Goal: Information Seeking & Learning: Learn about a topic

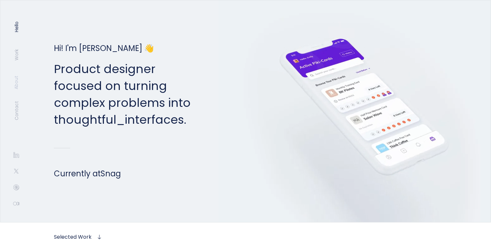
click at [16, 79] on link "About" at bounding box center [16, 83] width 6 height 14
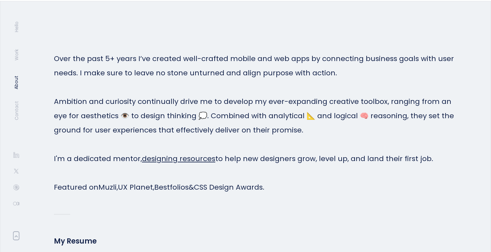
scroll to position [1489, 0]
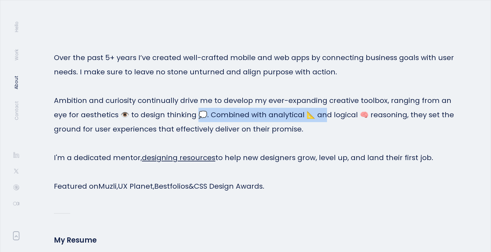
drag, startPoint x: 196, startPoint y: 115, endPoint x: 316, endPoint y: 111, distance: 119.5
click at [316, 111] on p "Over the past 5+ years I’ve created well-crafted mobile and web apps by connect…" at bounding box center [255, 122] width 402 height 143
drag, startPoint x: 304, startPoint y: 116, endPoint x: 196, endPoint y: 115, distance: 108.1
click at [196, 115] on p "Over the past 5+ years I’ve created well-crafted mobile and web apps by connect…" at bounding box center [255, 122] width 402 height 143
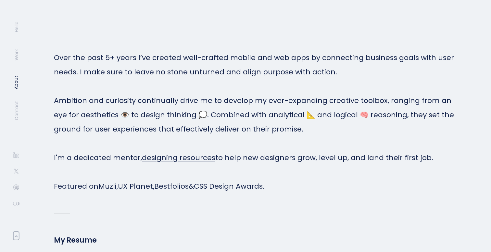
click at [243, 71] on p "Over the past 5+ years I’ve created well-crafted mobile and web apps by connect…" at bounding box center [255, 122] width 402 height 143
click at [241, 58] on p "Over the past 5+ years I’ve created well-crafted mobile and web apps by connect…" at bounding box center [255, 122] width 402 height 143
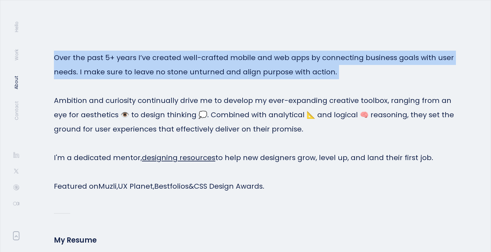
click at [241, 58] on p "Over the past 5+ years I’ve created well-crafted mobile and web apps by connect…" at bounding box center [255, 122] width 402 height 143
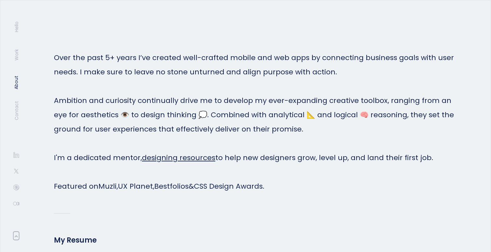
click at [274, 102] on p "Over the past 5+ years I’ve created well-crafted mobile and web apps by connect…" at bounding box center [255, 122] width 402 height 143
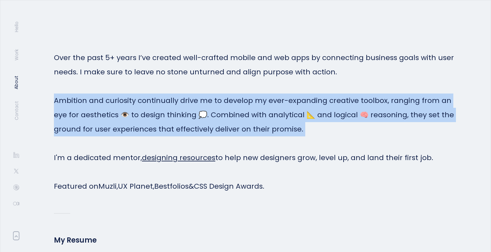
click at [274, 102] on p "Over the past 5+ years I’ve created well-crafted mobile and web apps by connect…" at bounding box center [255, 122] width 402 height 143
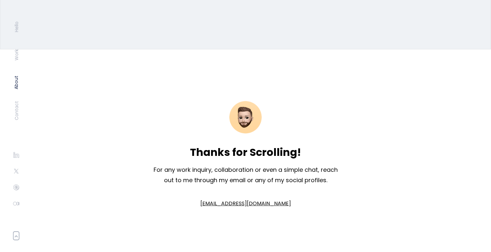
scroll to position [1784, 0]
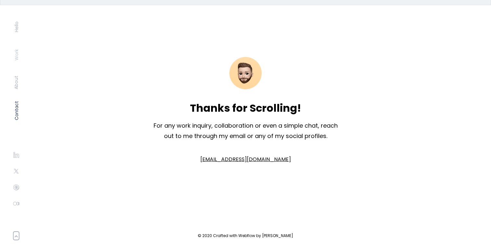
click at [17, 50] on link "Work" at bounding box center [16, 54] width 6 height 11
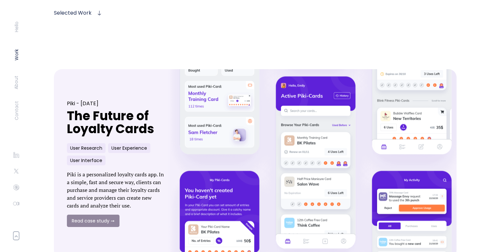
scroll to position [222, 0]
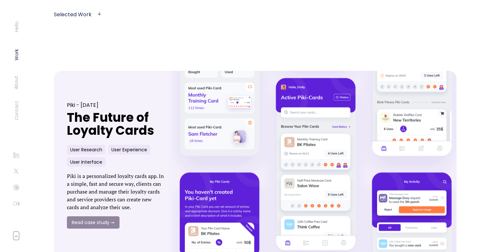
click at [244, 87] on link at bounding box center [316, 165] width 310 height 208
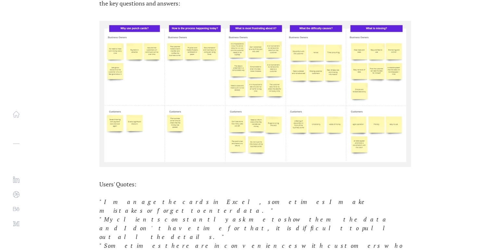
scroll to position [1177, 0]
